Goal: Information Seeking & Learning: Learn about a topic

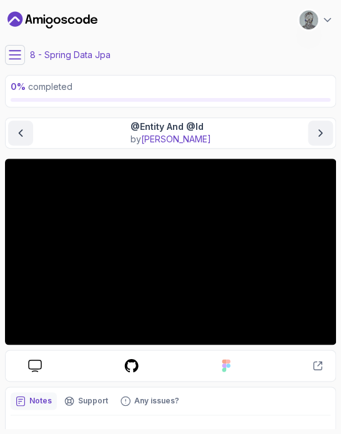
scroll to position [45, 0]
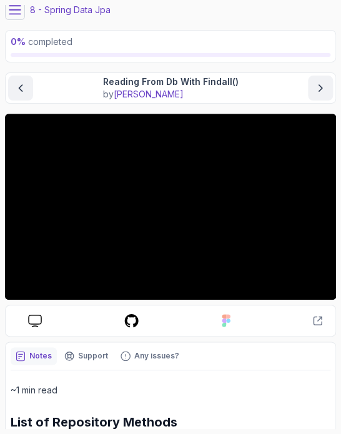
click at [17, 16] on button at bounding box center [15, 10] width 20 height 20
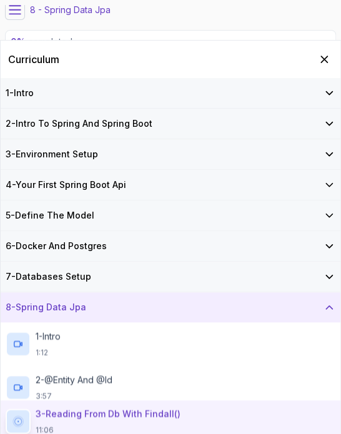
click at [17, 16] on button at bounding box center [15, 10] width 20 height 20
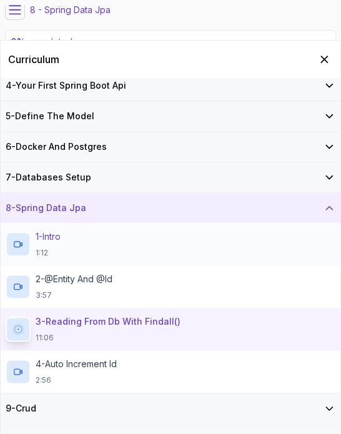
scroll to position [112, 0]
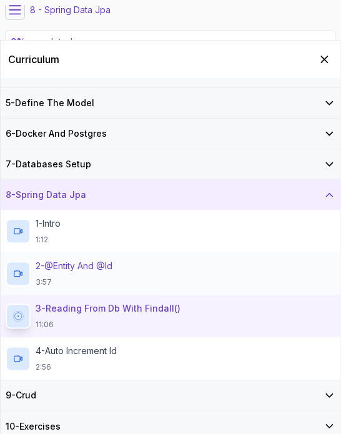
click at [67, 273] on h2 "2 - @Entity And @Id 3:57" at bounding box center [74, 273] width 77 height 27
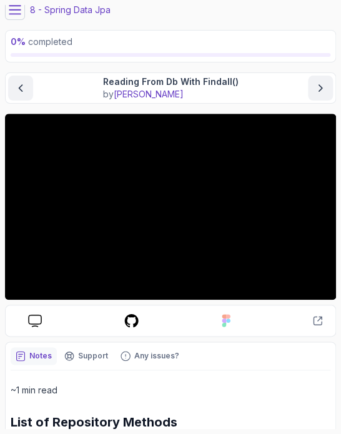
click at [20, 19] on button at bounding box center [15, 10] width 20 height 20
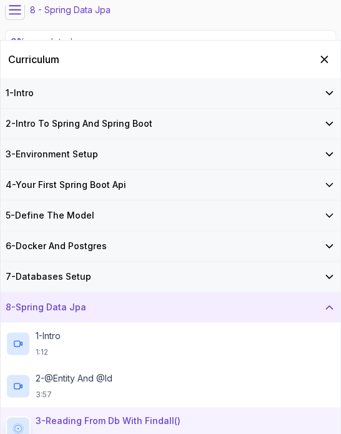
scroll to position [139, 0]
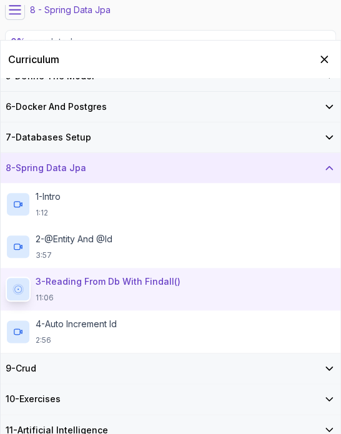
click at [20, 9] on icon at bounding box center [14, 10] width 11 height 8
click at [323, 59] on icon "Hide Curriculum for mobile" at bounding box center [324, 59] width 7 height 7
